Goal: Task Accomplishment & Management: Use online tool/utility

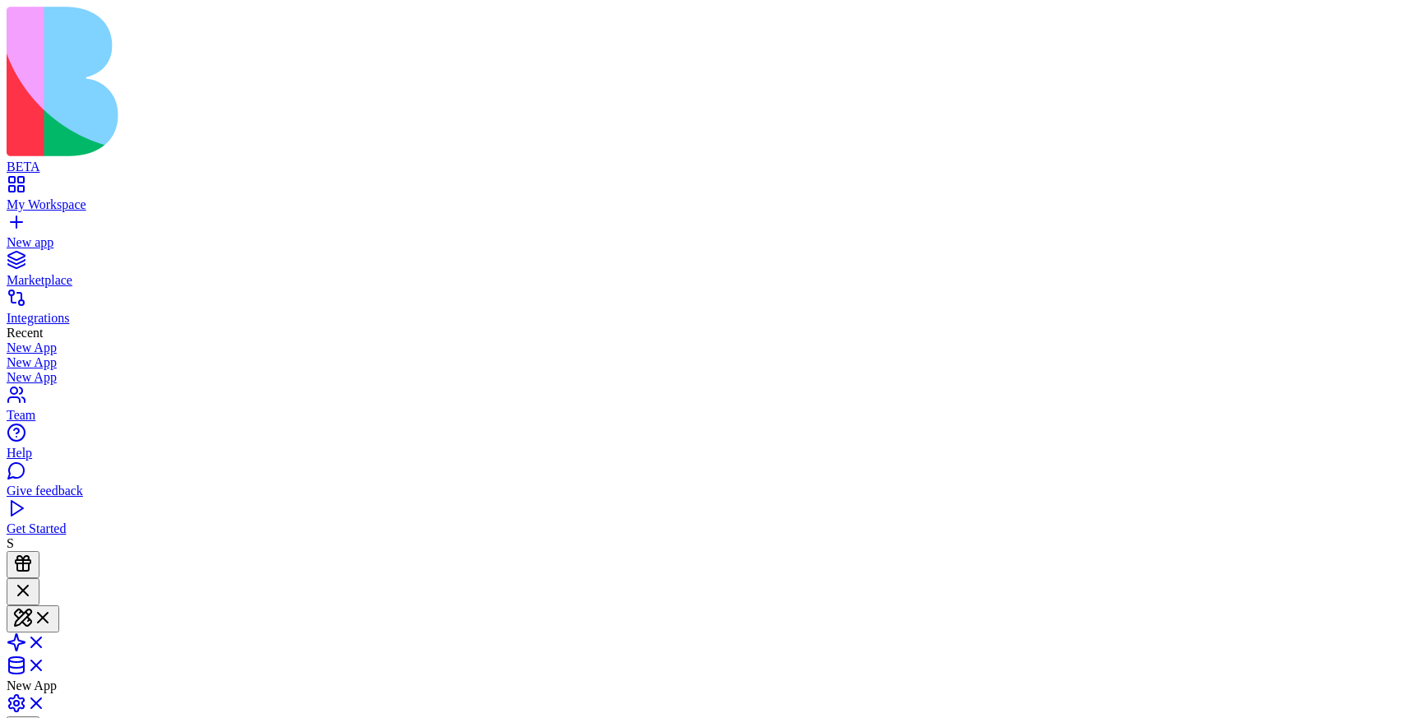
type textarea "**"
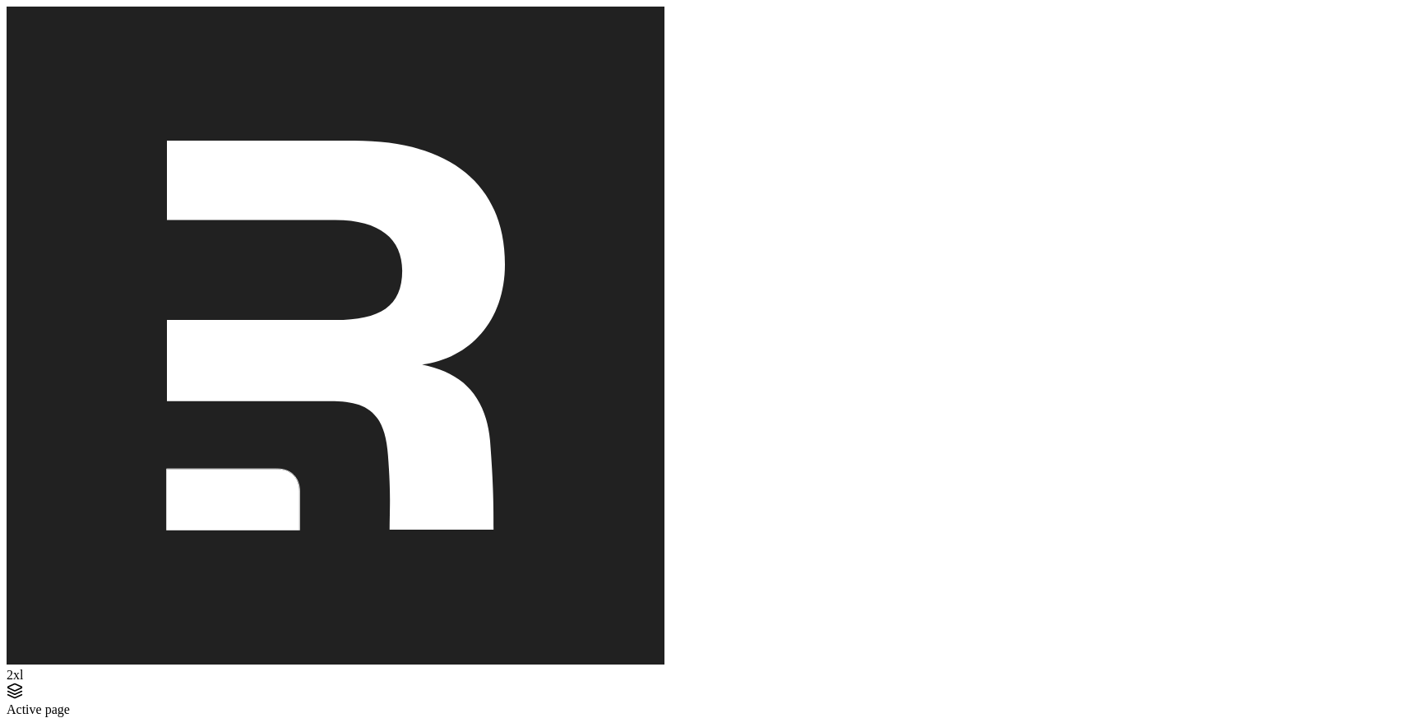
type textarea "**"
